Goal: Navigation & Orientation: Find specific page/section

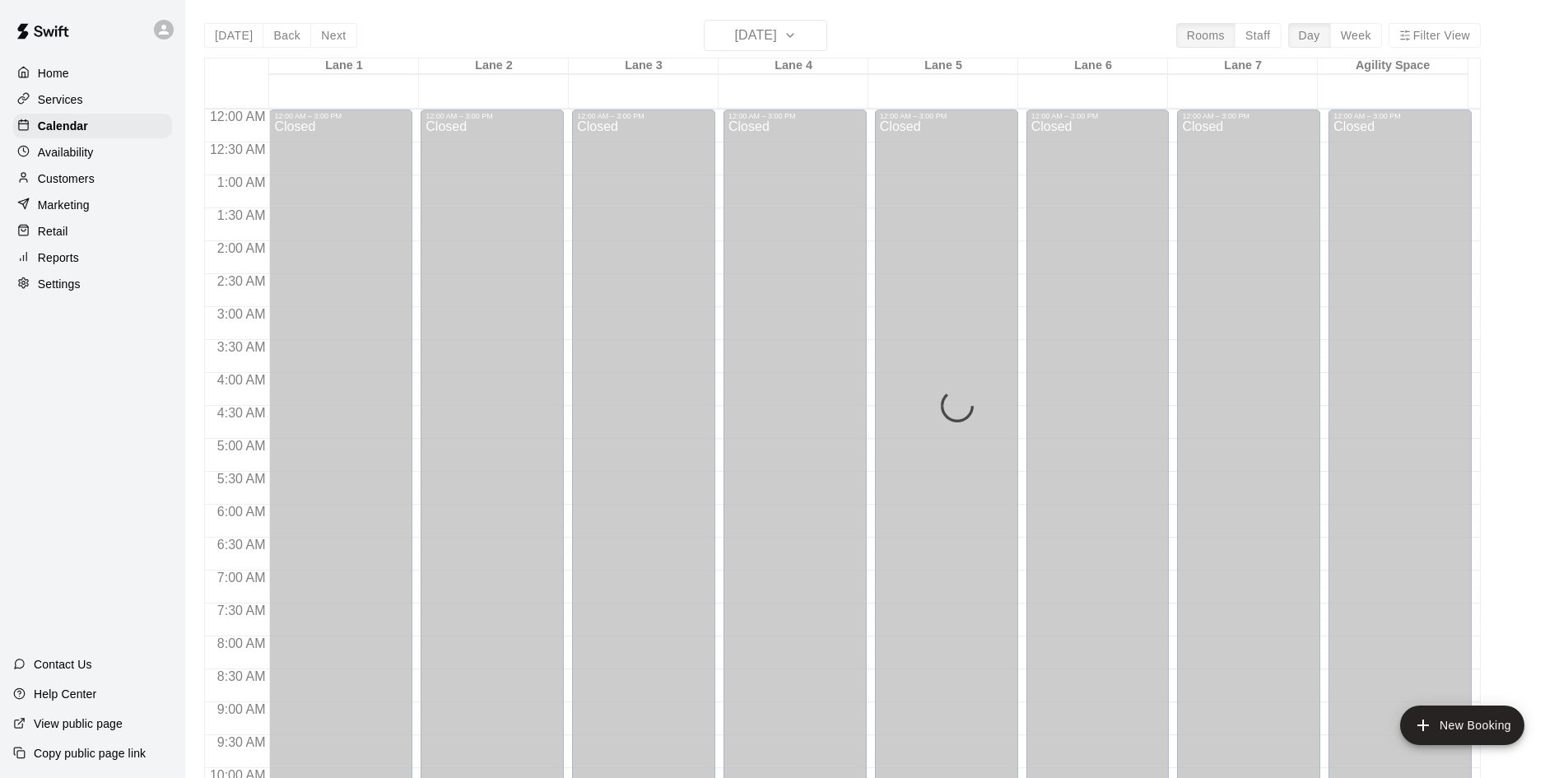
scroll to position [839, 0]
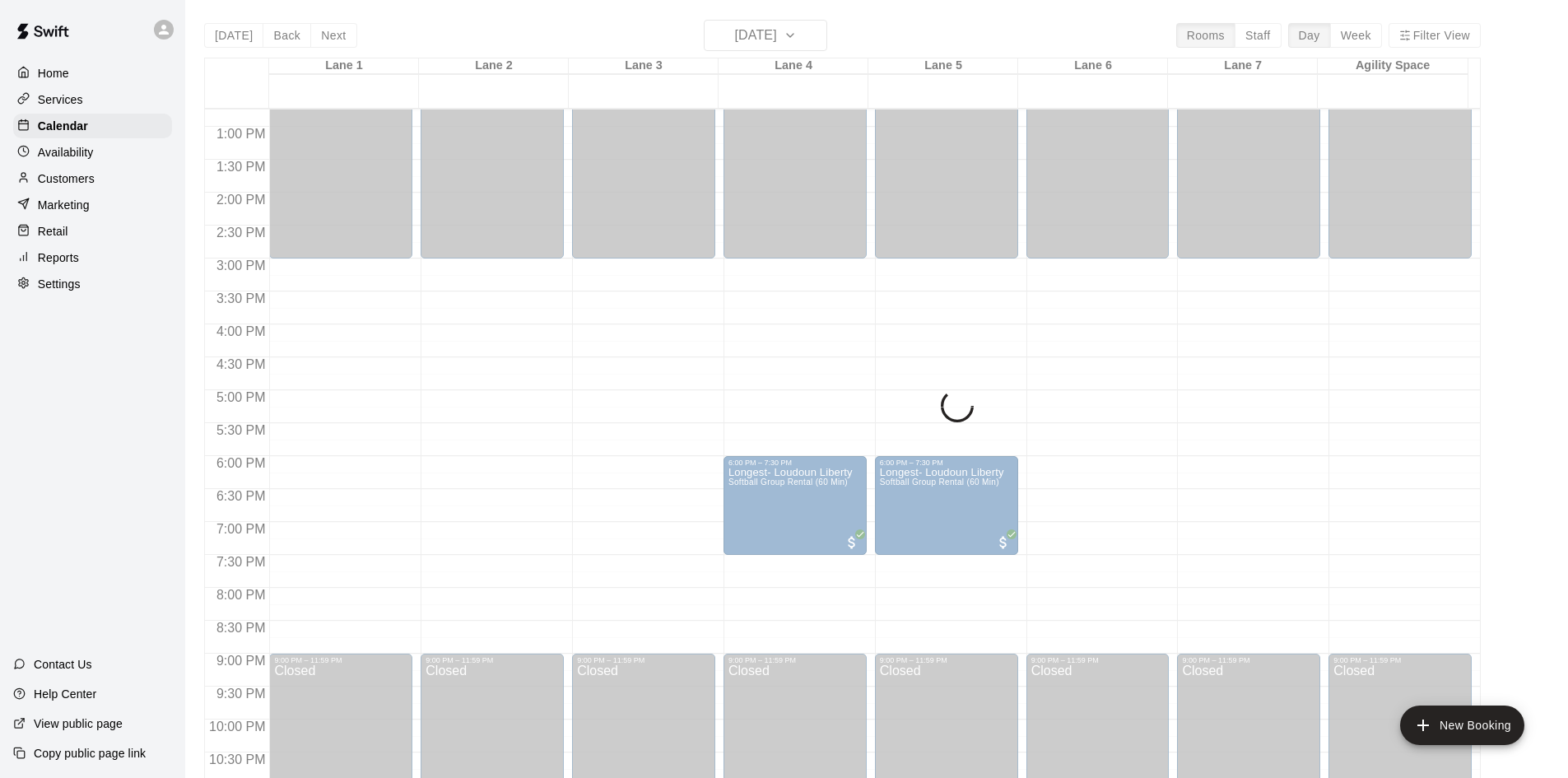
click at [223, 35] on div "[DATE] Back [DATE][DATE] Rooms Staff Day Week [GEOGRAPHIC_DATA] 1 09 [GEOGRAPHI…" at bounding box center [842, 409] width 1277 height 778
click at [99, 131] on div "Calendar" at bounding box center [92, 125] width 159 height 25
click at [92, 178] on p "Customers" at bounding box center [66, 178] width 57 height 16
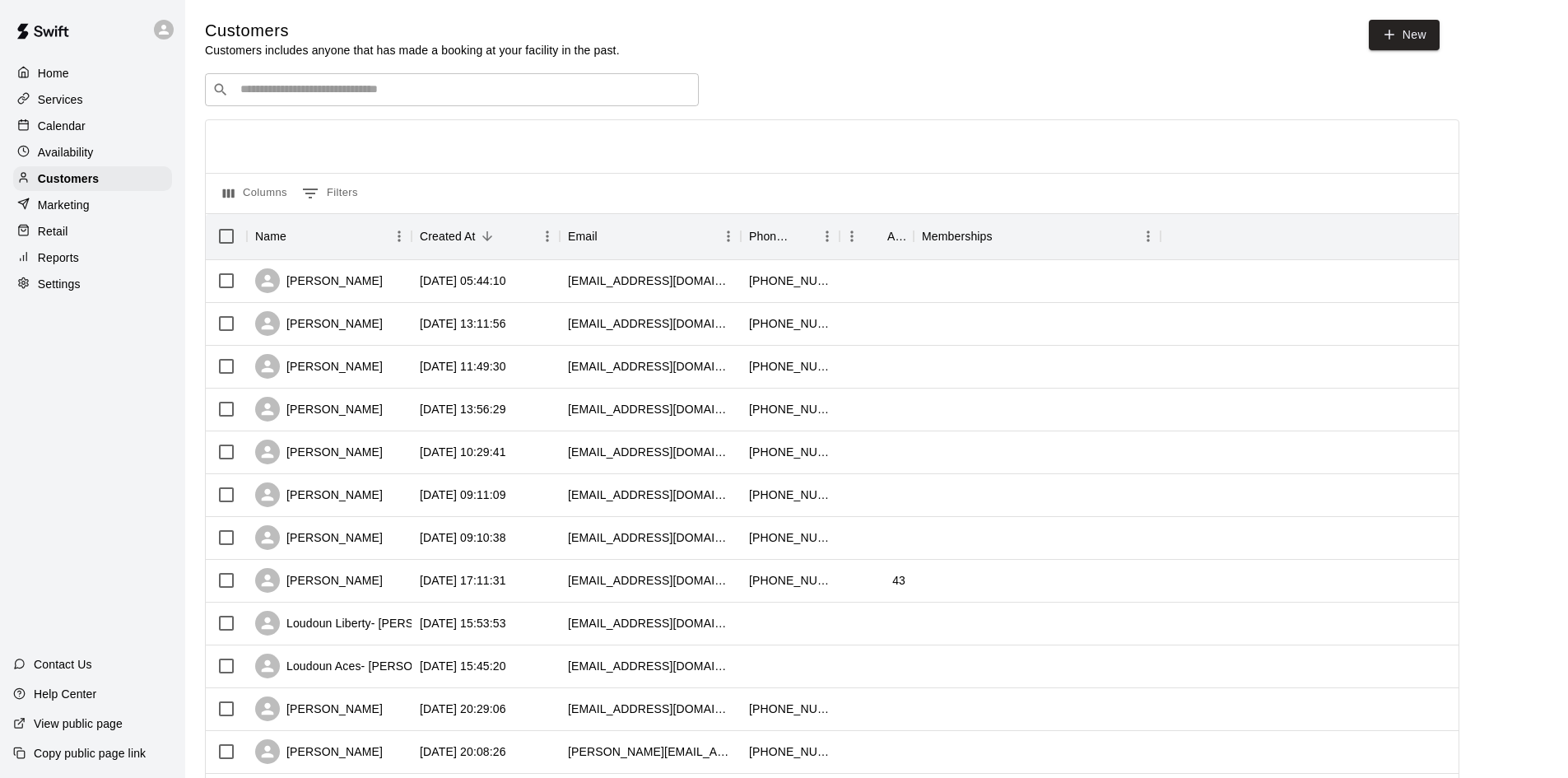
click at [96, 136] on div "Calendar" at bounding box center [92, 125] width 159 height 25
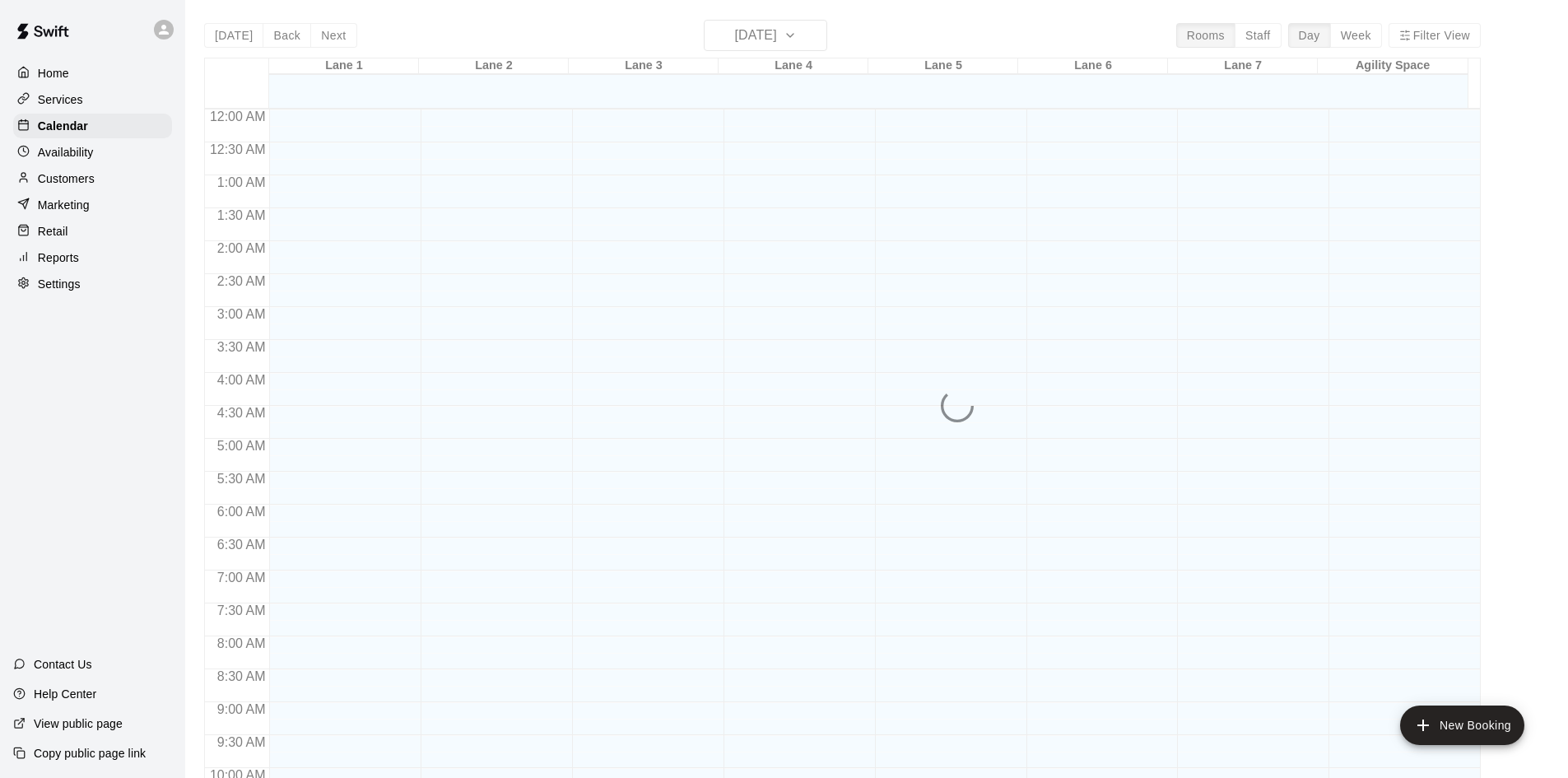
scroll to position [844, 0]
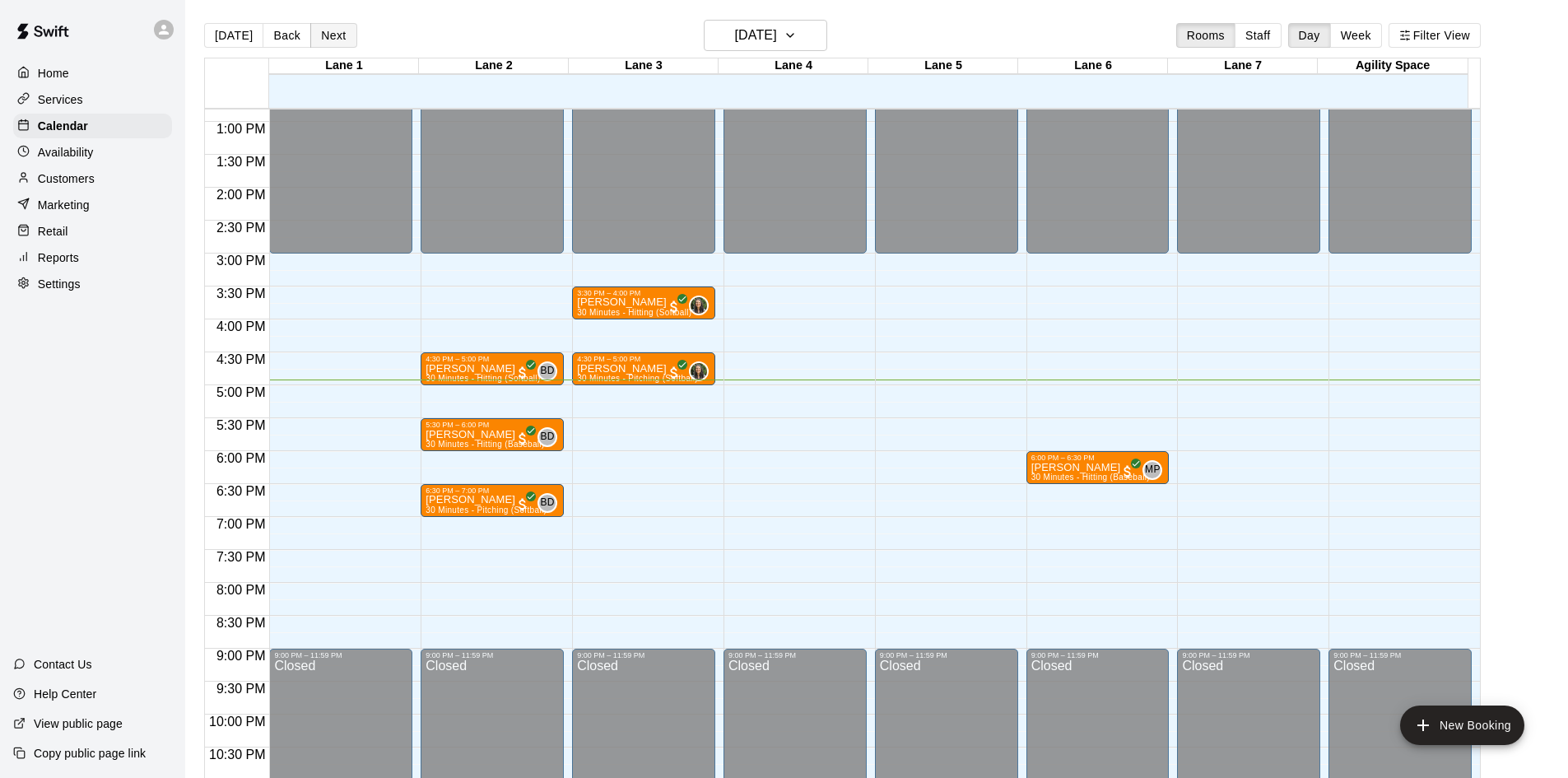
click at [332, 34] on button "Next" at bounding box center [334, 35] width 46 height 25
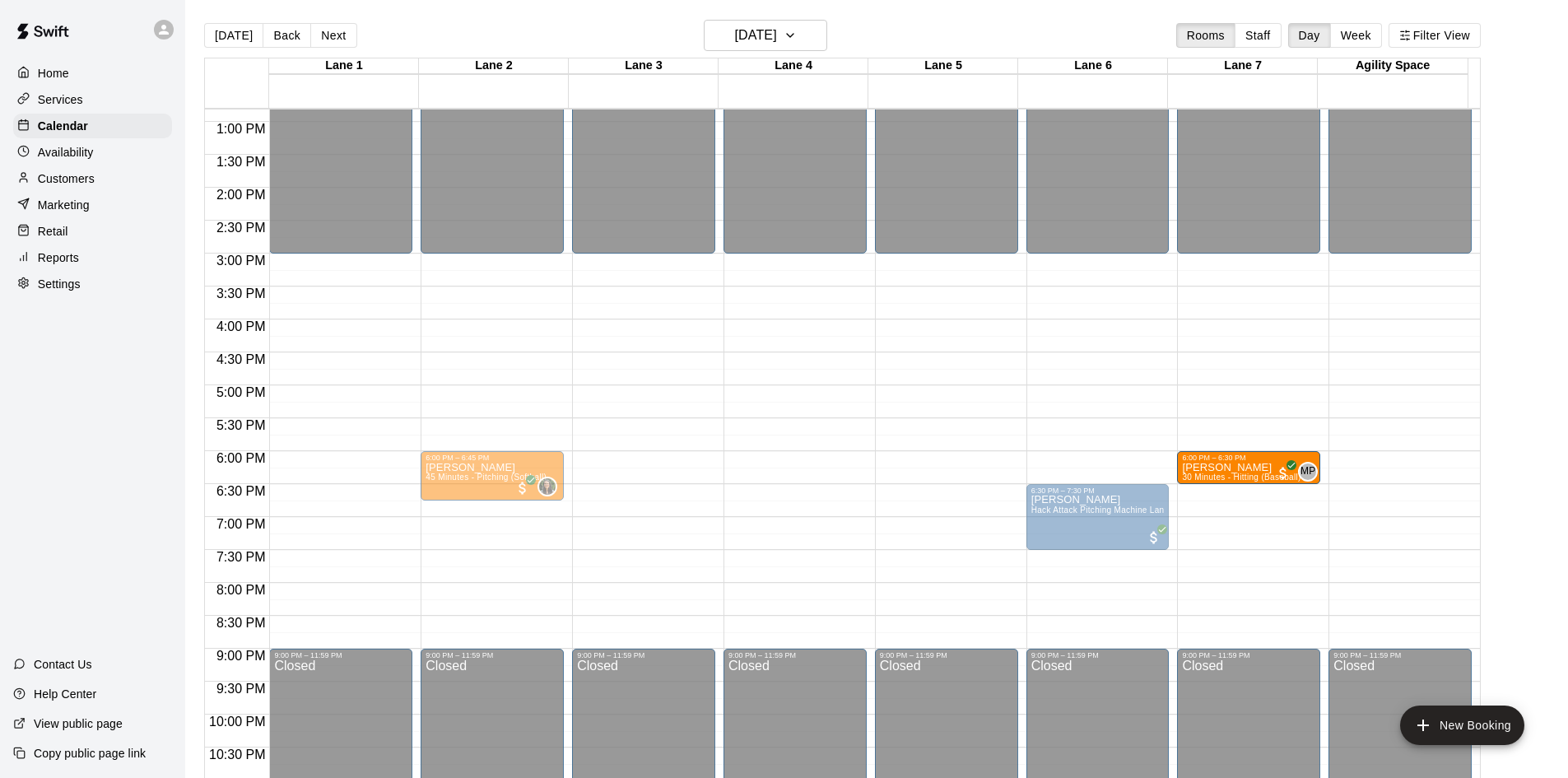
drag, startPoint x: 1081, startPoint y: 464, endPoint x: 1199, endPoint y: 474, distance: 118.4
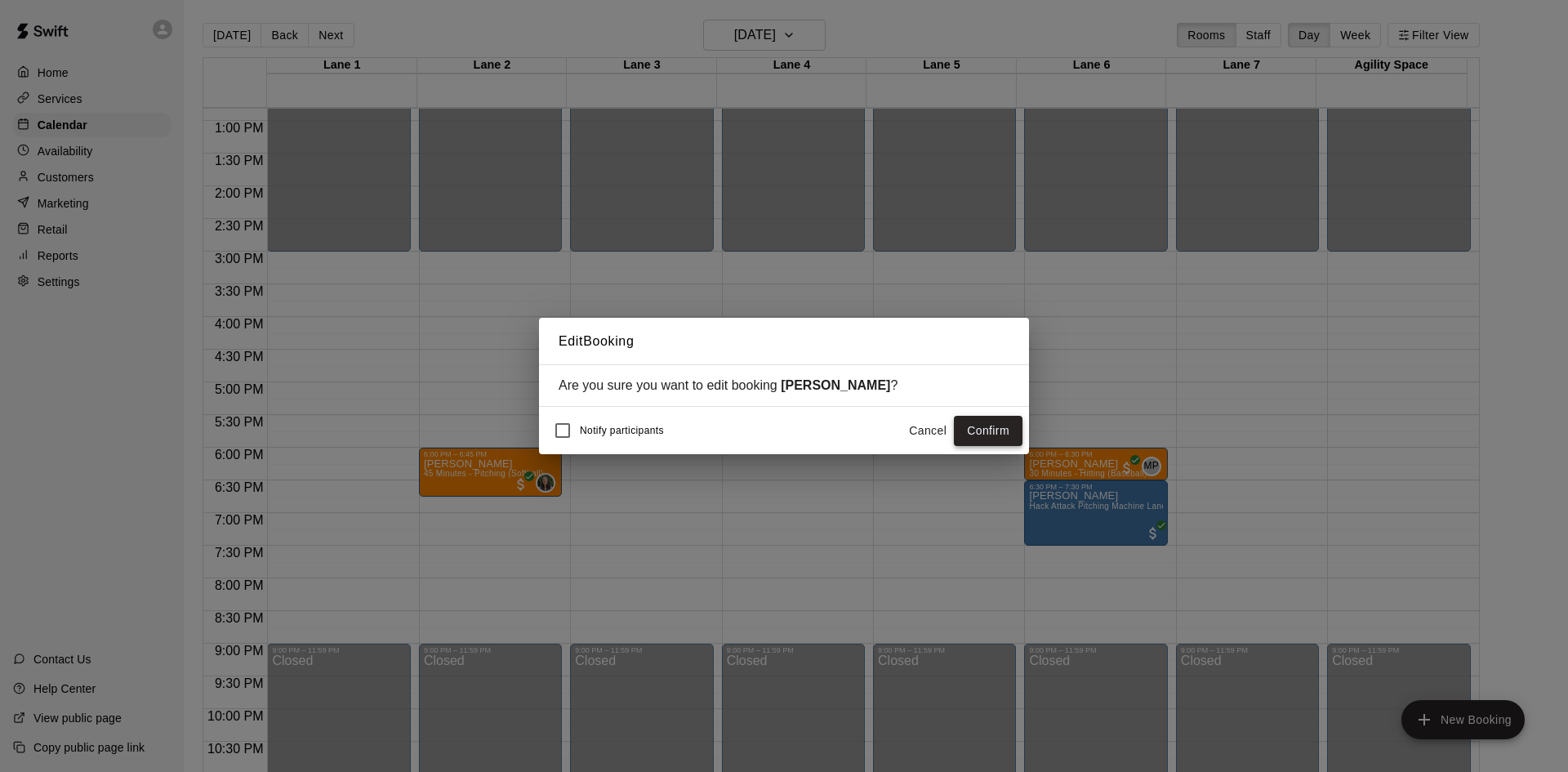
click at [997, 433] on button "Confirm" at bounding box center [988, 431] width 69 height 30
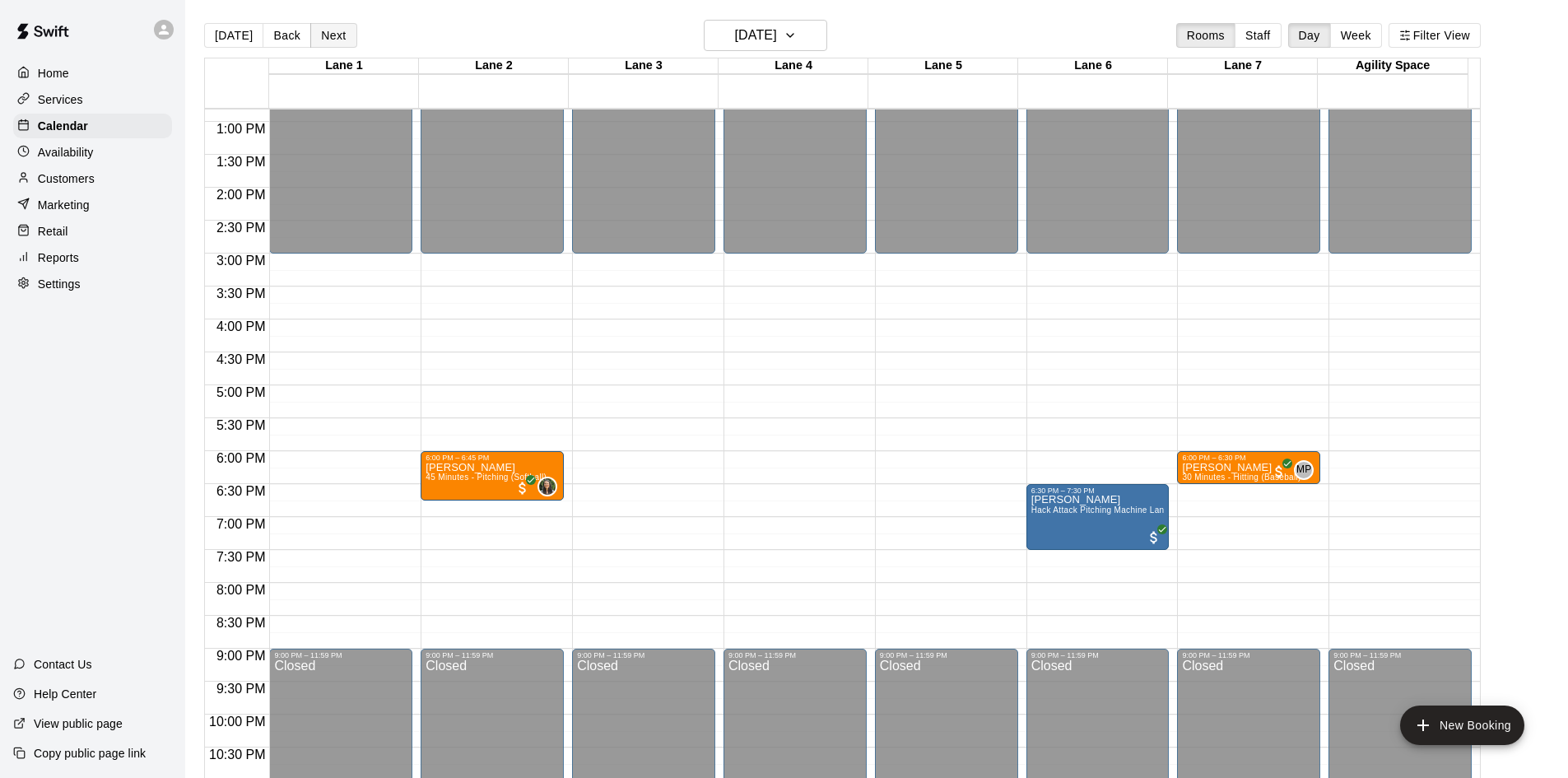
click at [329, 39] on button "Next" at bounding box center [334, 35] width 46 height 25
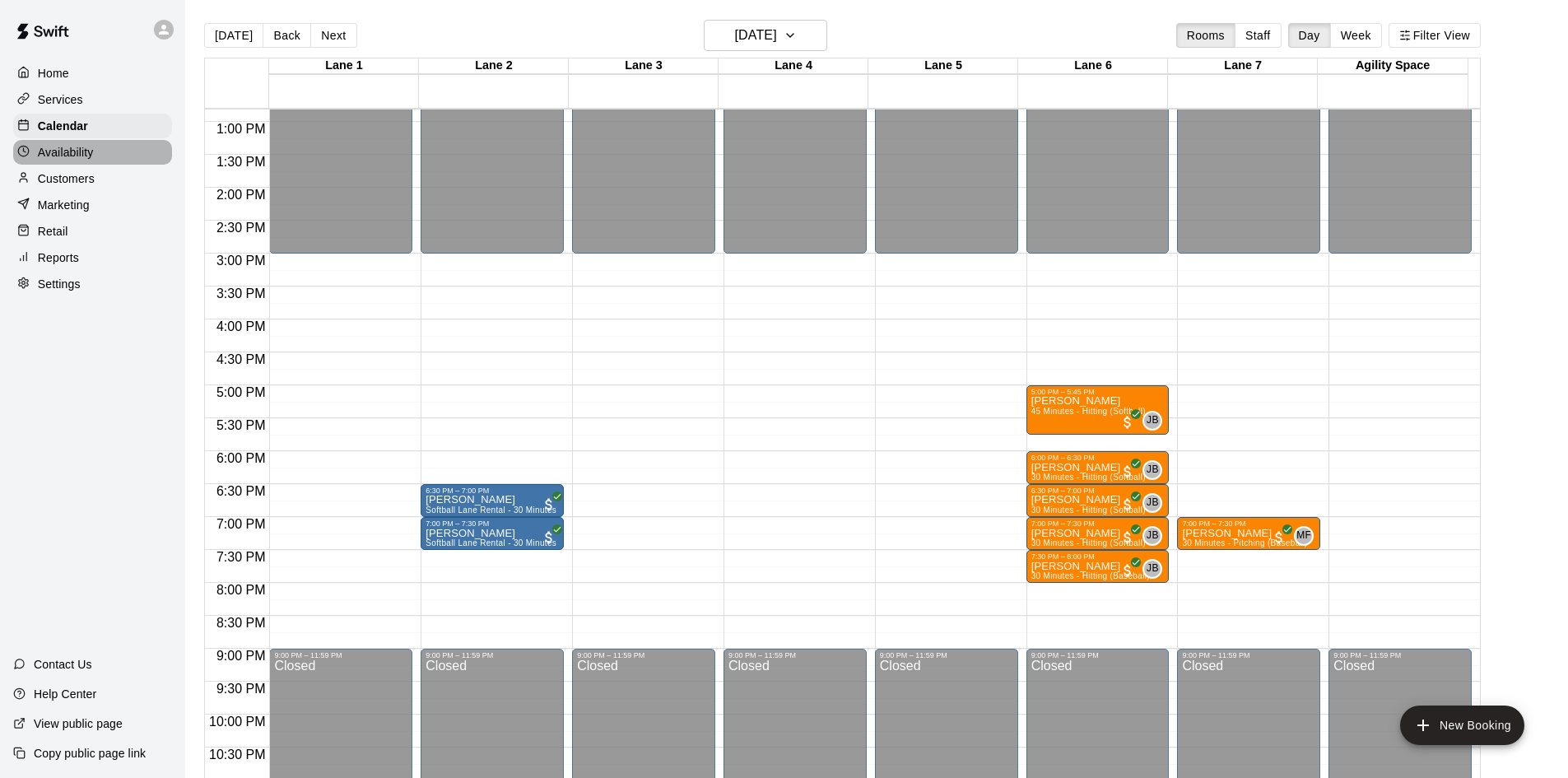
click at [89, 157] on p "Availability" at bounding box center [66, 152] width 56 height 16
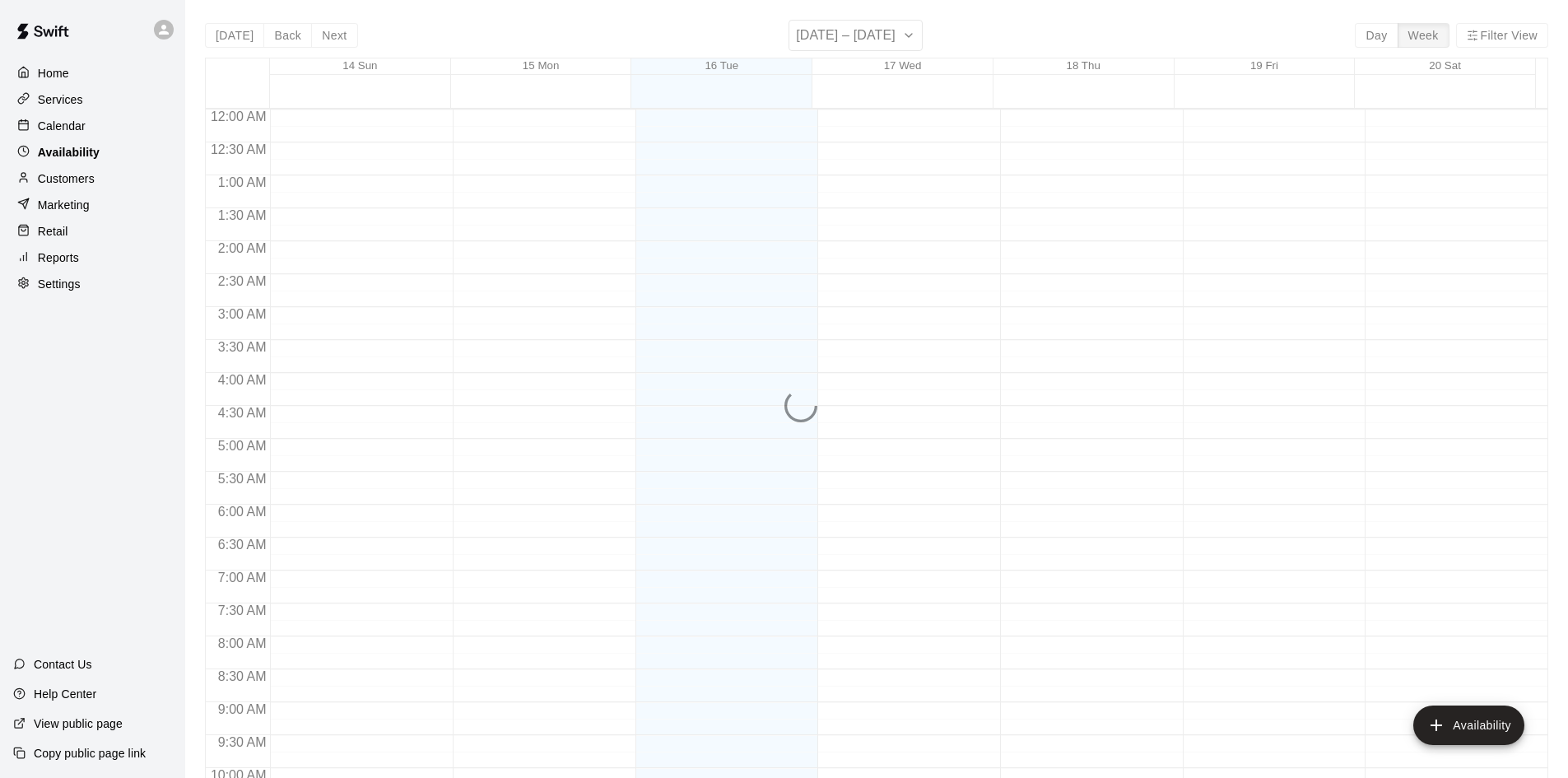
scroll to position [894, 0]
